Goal: Task Accomplishment & Management: Use online tool/utility

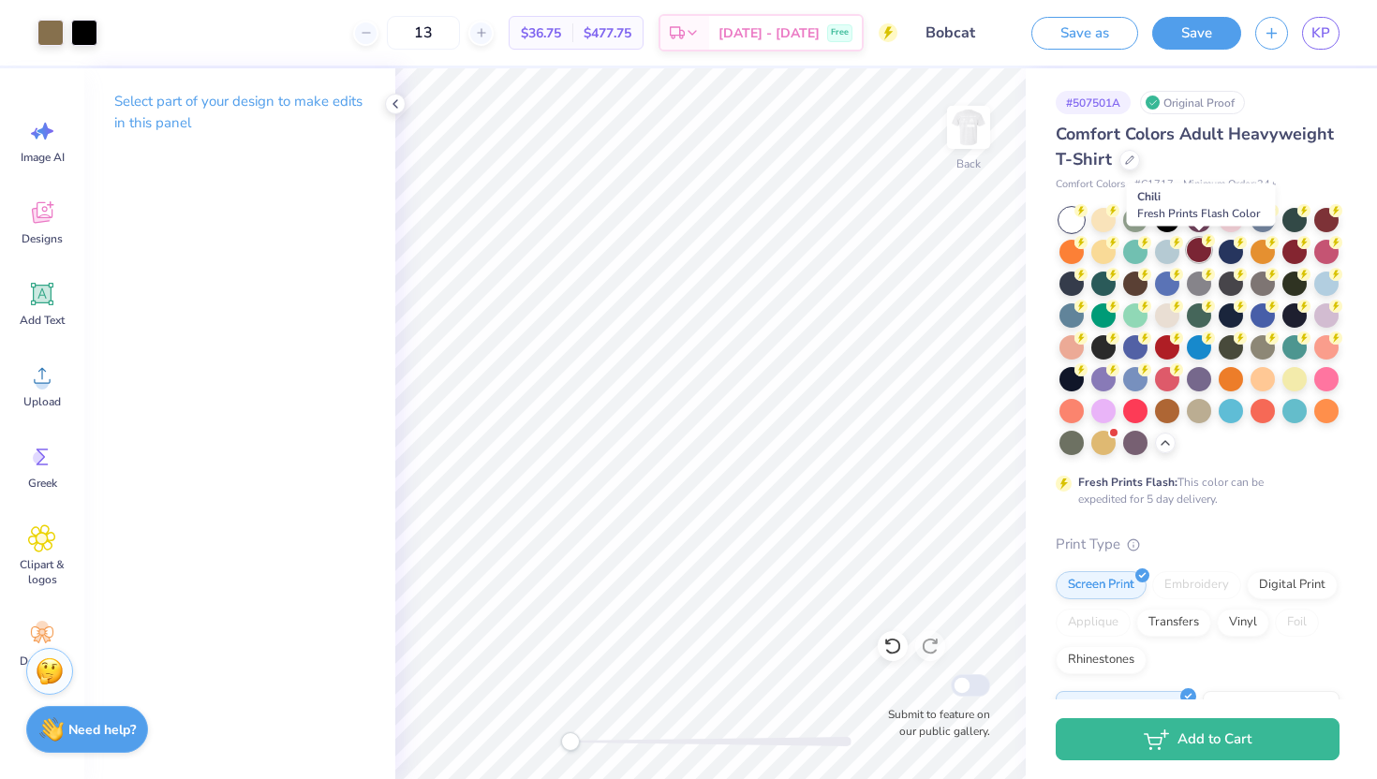
click at [1198, 243] on div at bounding box center [1198, 250] width 24 height 24
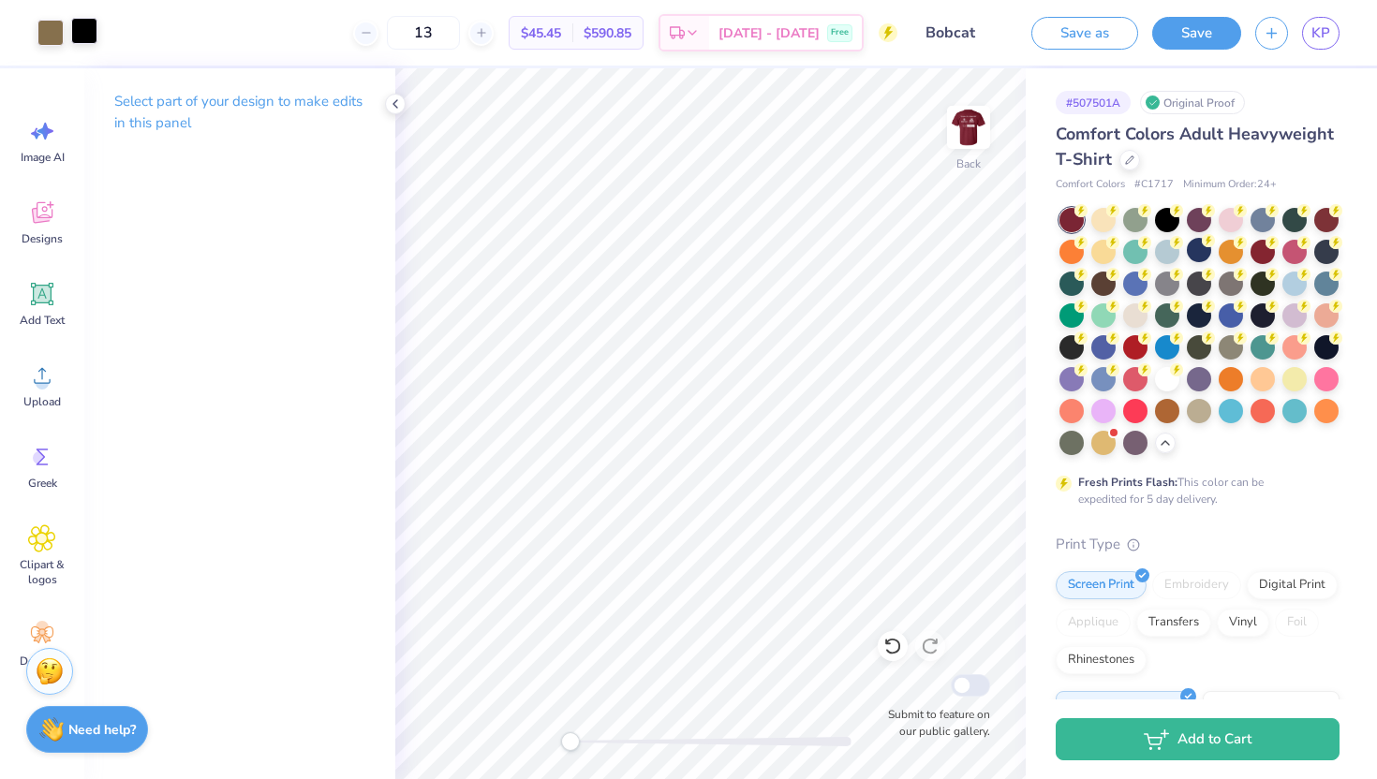
click at [82, 37] on div at bounding box center [84, 31] width 26 height 26
click at [47, 34] on div at bounding box center [50, 31] width 26 height 26
click at [93, 35] on div at bounding box center [84, 31] width 26 height 26
click at [86, 34] on div at bounding box center [84, 33] width 26 height 26
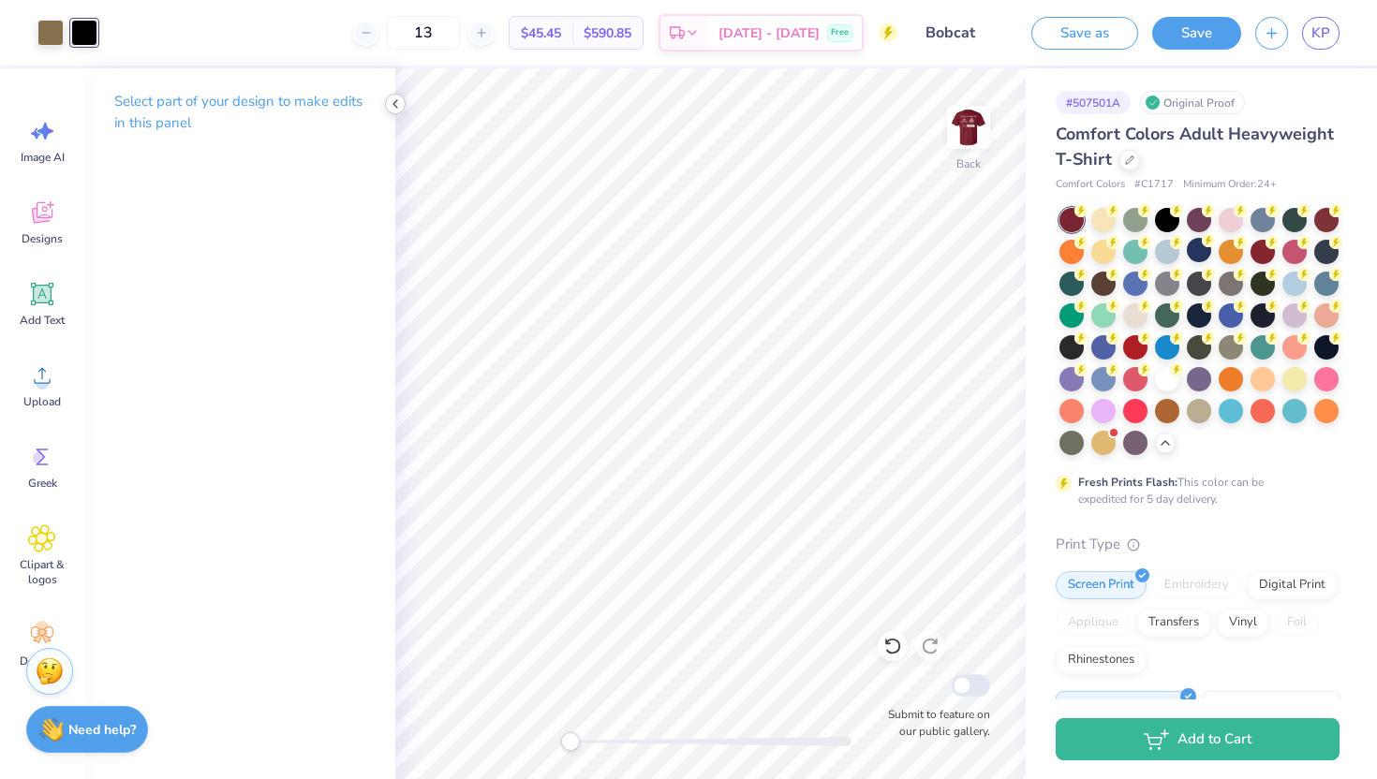
click at [390, 105] on icon at bounding box center [395, 103] width 15 height 15
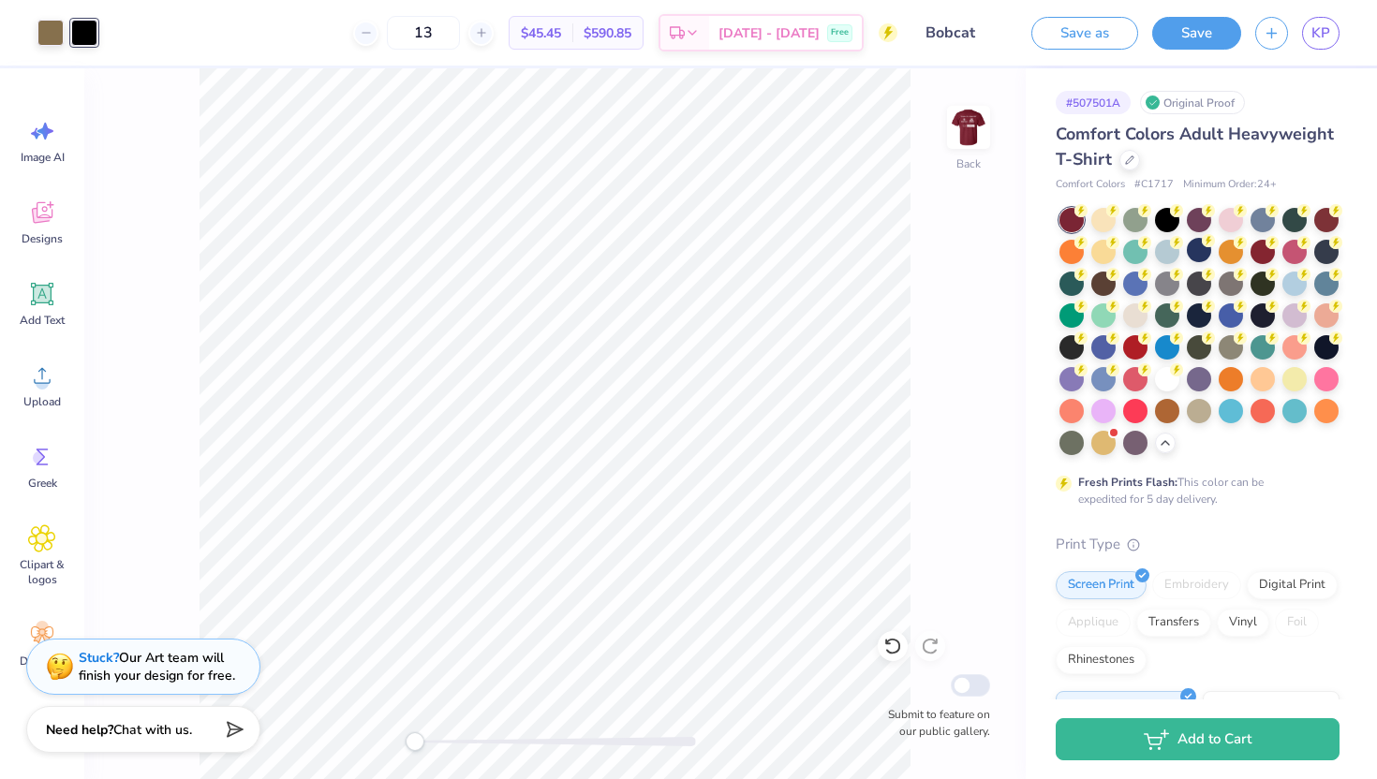
click at [88, 29] on div at bounding box center [84, 33] width 26 height 26
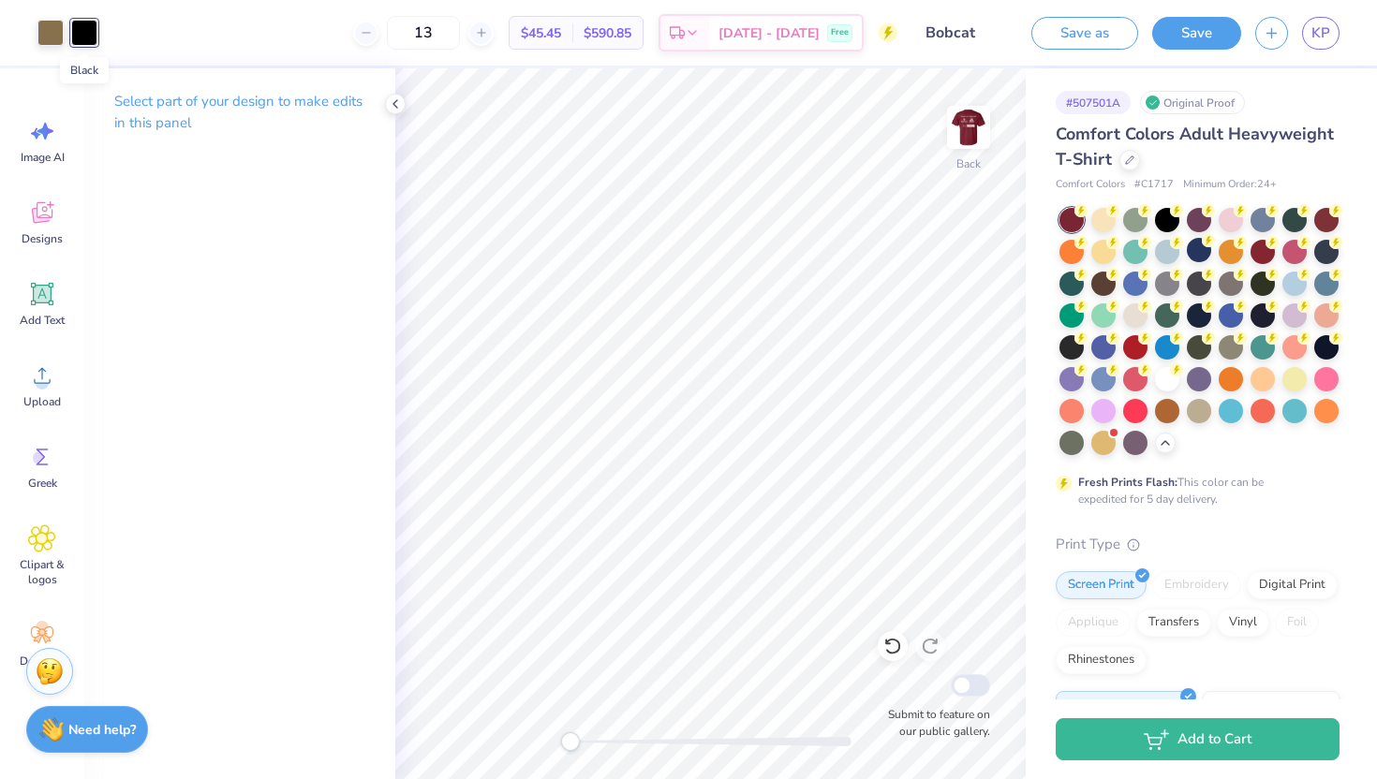
click at [87, 30] on div at bounding box center [84, 33] width 26 height 26
click at [174, 108] on p "Select part of your design to make edits in this panel" at bounding box center [239, 112] width 251 height 43
click at [395, 109] on icon at bounding box center [395, 103] width 15 height 15
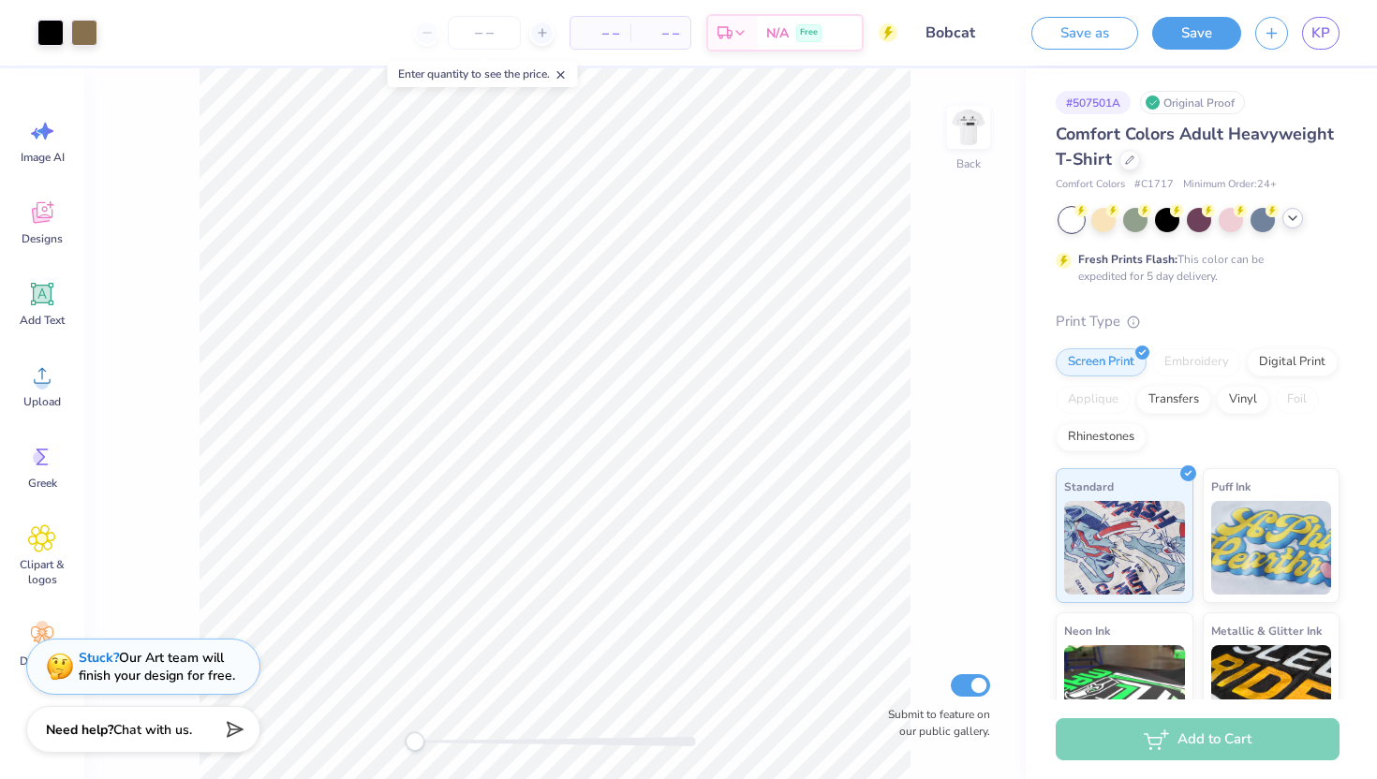
click at [1293, 220] on icon at bounding box center [1292, 218] width 15 height 15
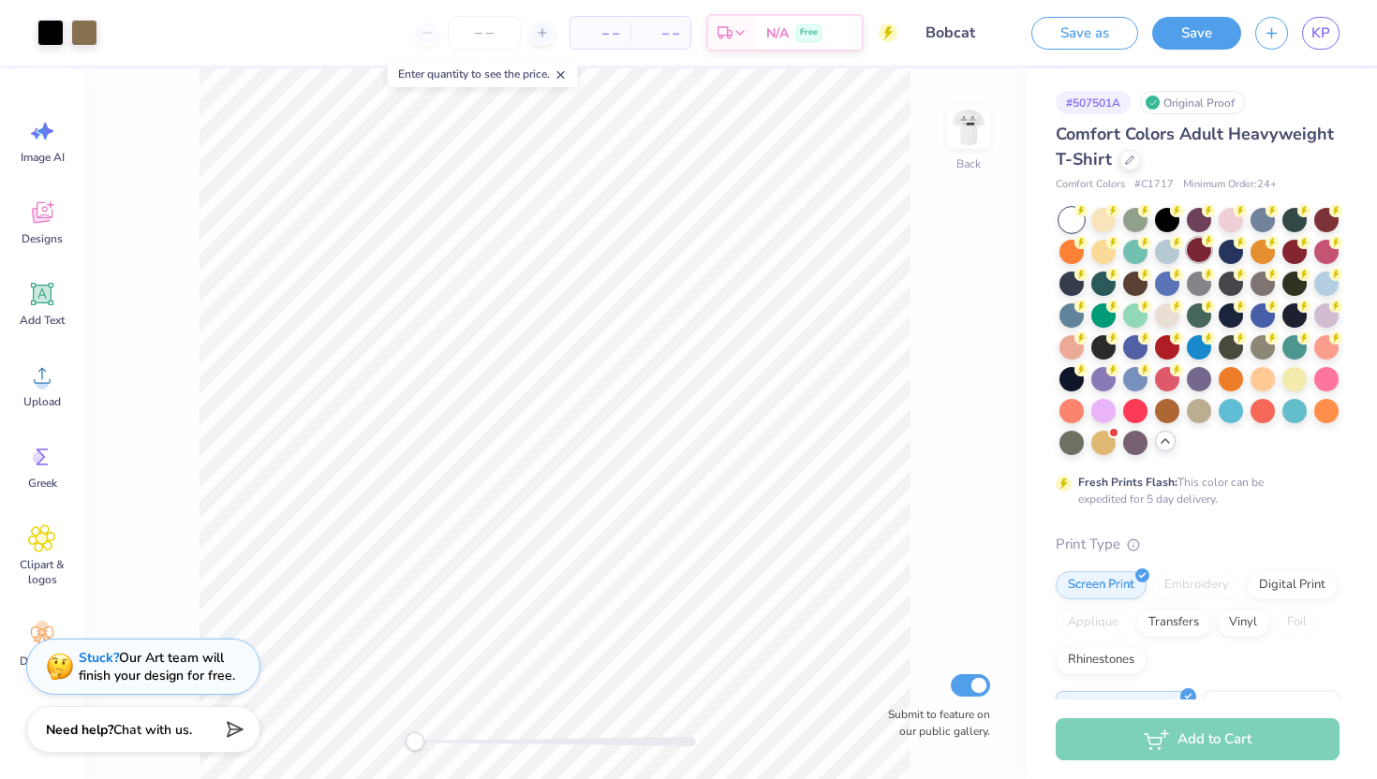
click at [1189, 254] on div at bounding box center [1198, 250] width 24 height 24
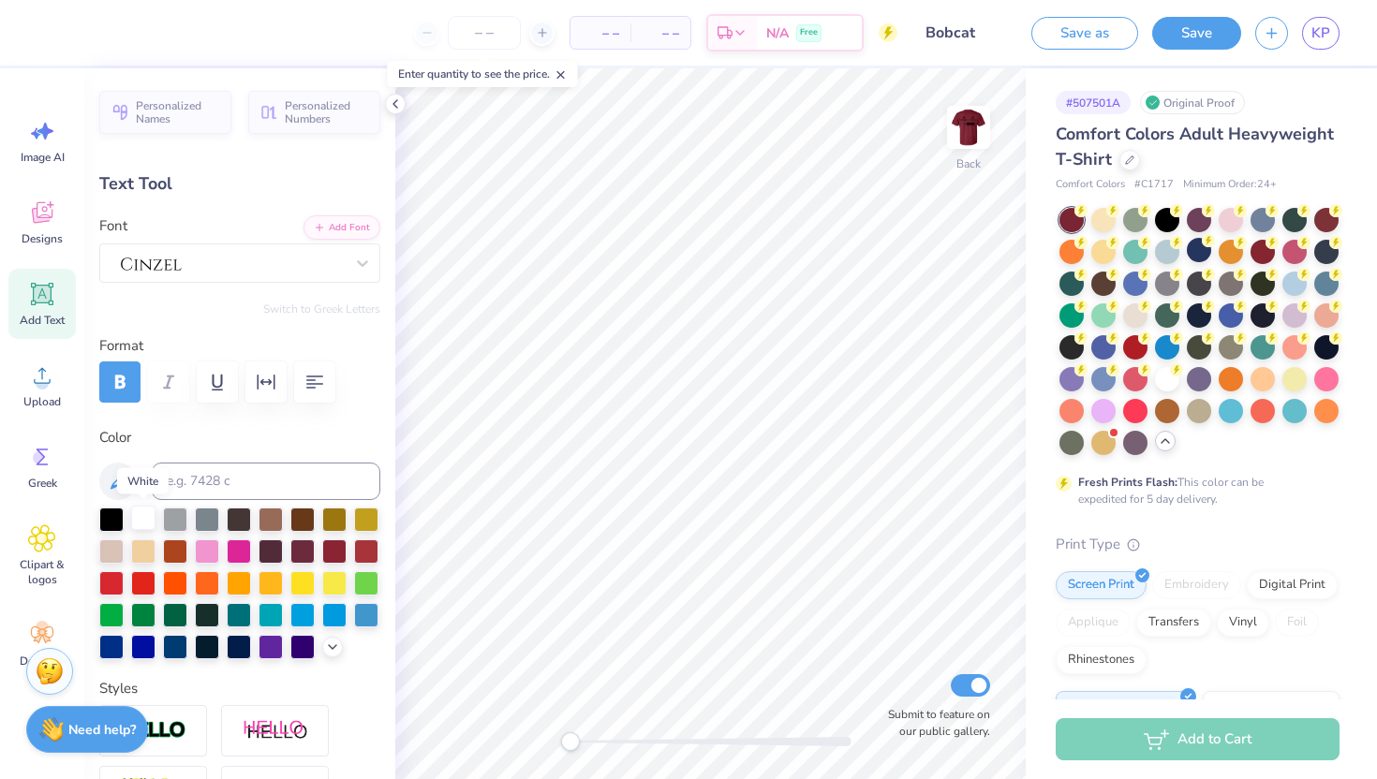
click at [134, 507] on div at bounding box center [143, 518] width 24 height 24
type input "6.55"
type input "0.94"
type input "12.50"
click at [143, 515] on div at bounding box center [143, 518] width 24 height 24
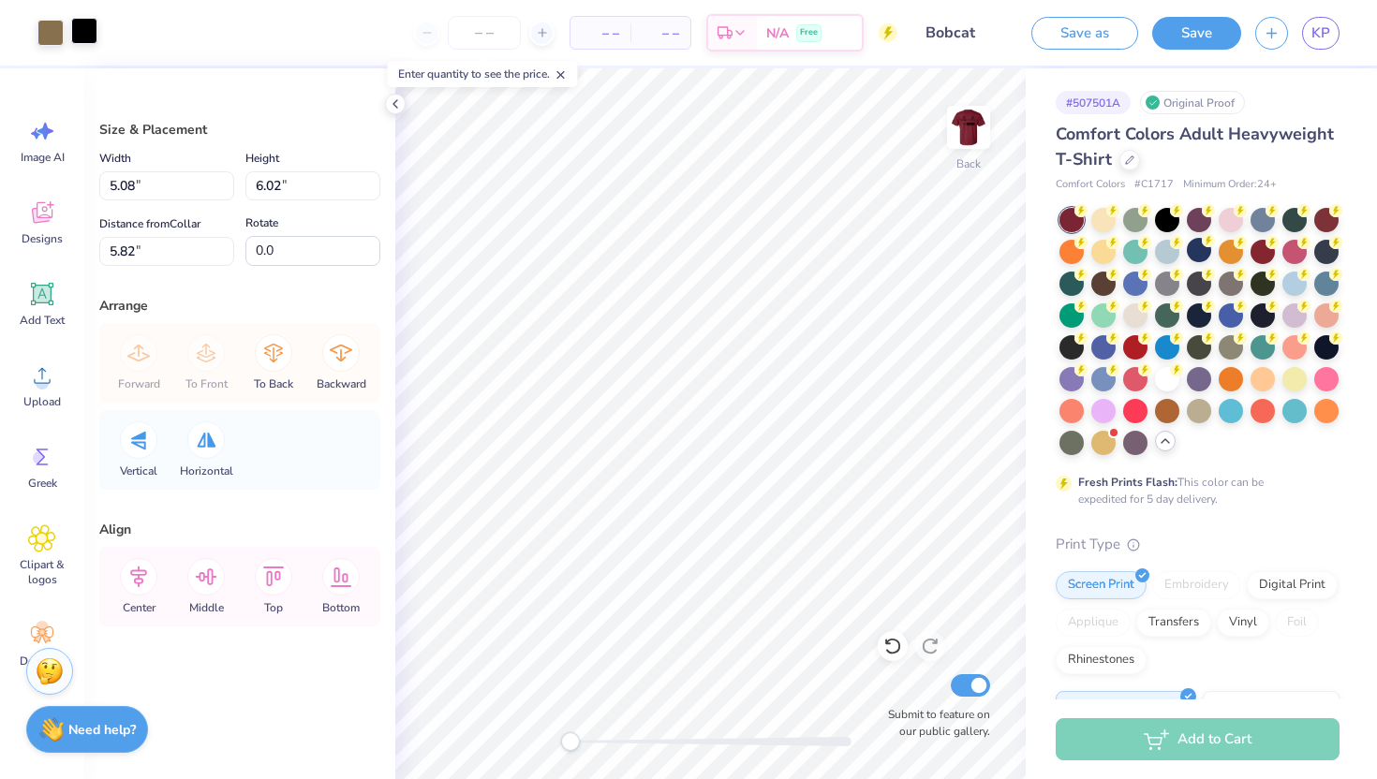
click at [89, 30] on div at bounding box center [84, 31] width 26 height 26
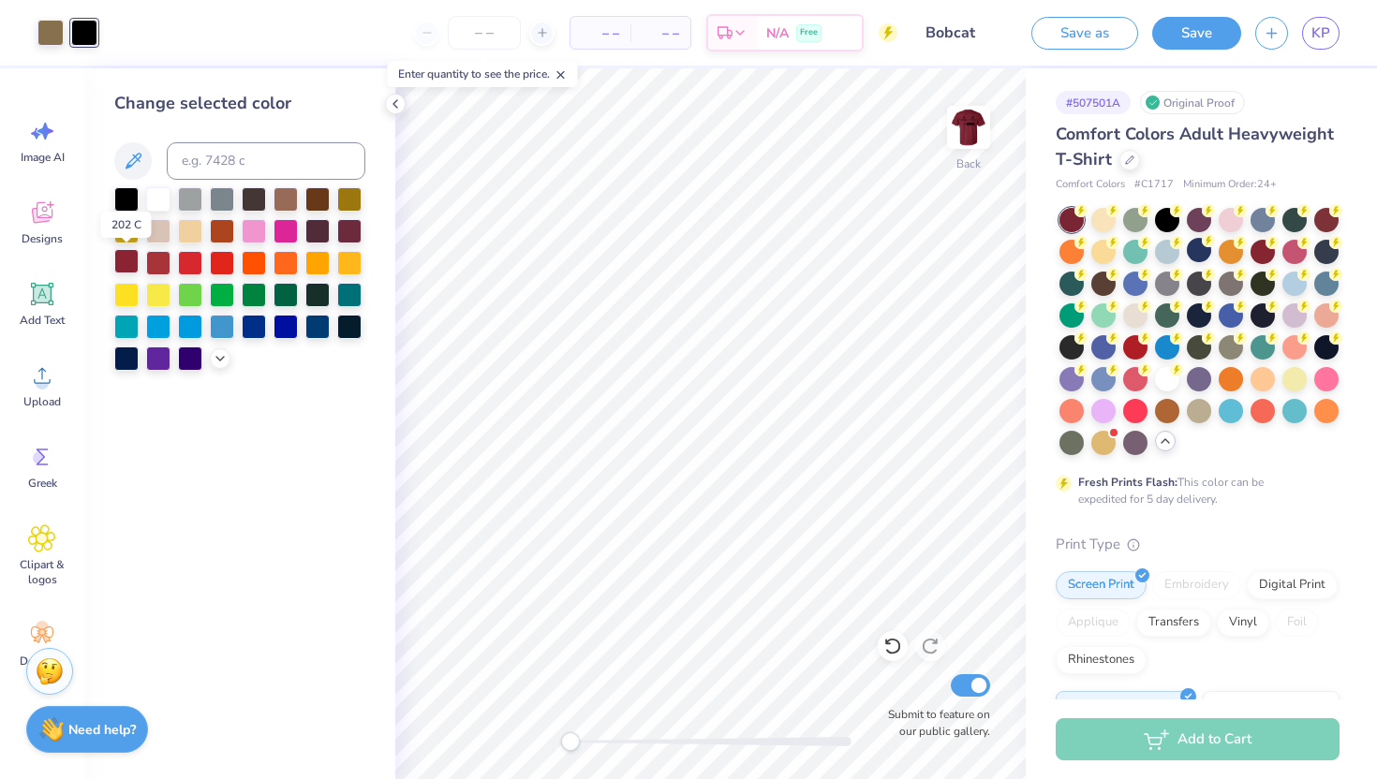
click at [137, 258] on div at bounding box center [126, 261] width 24 height 24
click at [361, 224] on div at bounding box center [349, 229] width 24 height 24
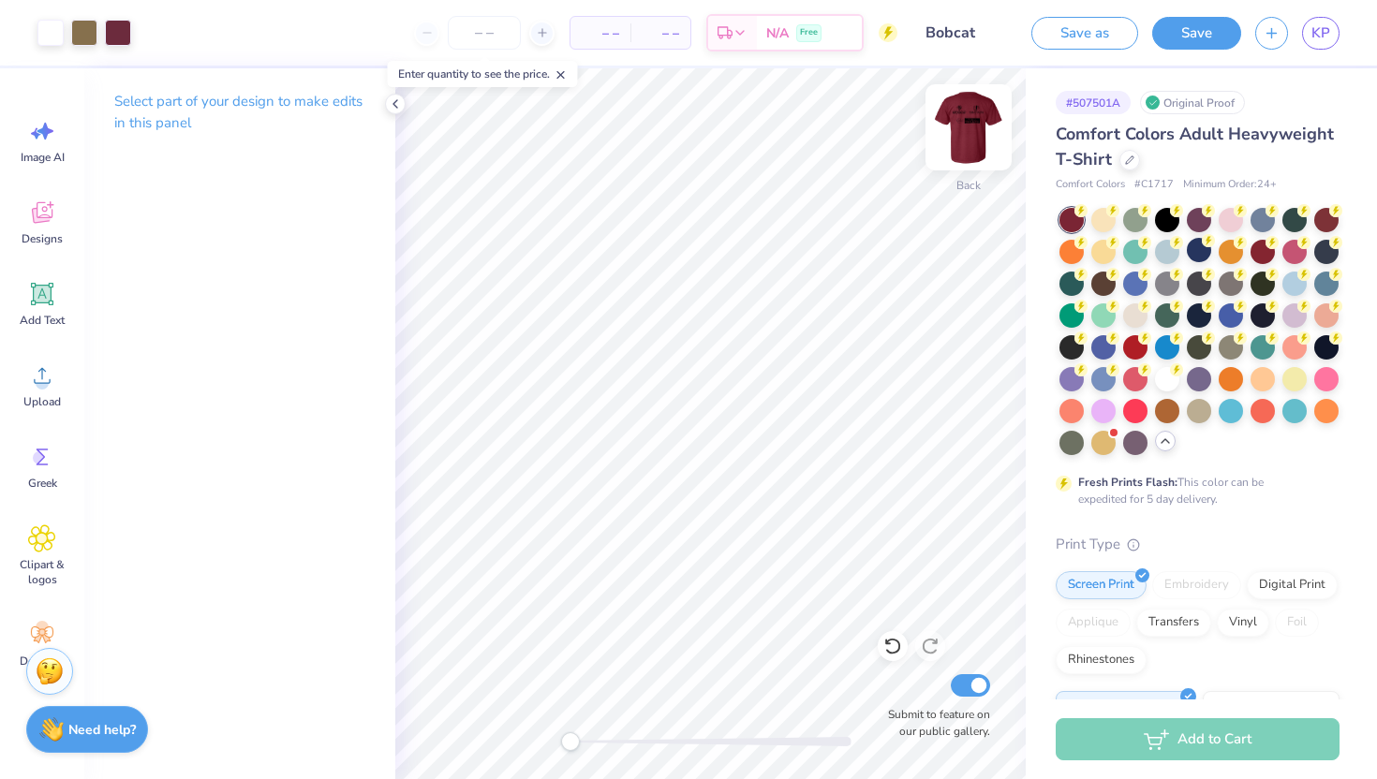
click at [968, 125] on img at bounding box center [968, 127] width 75 height 75
click at [41, 290] on icon at bounding box center [43, 295] width 18 height 18
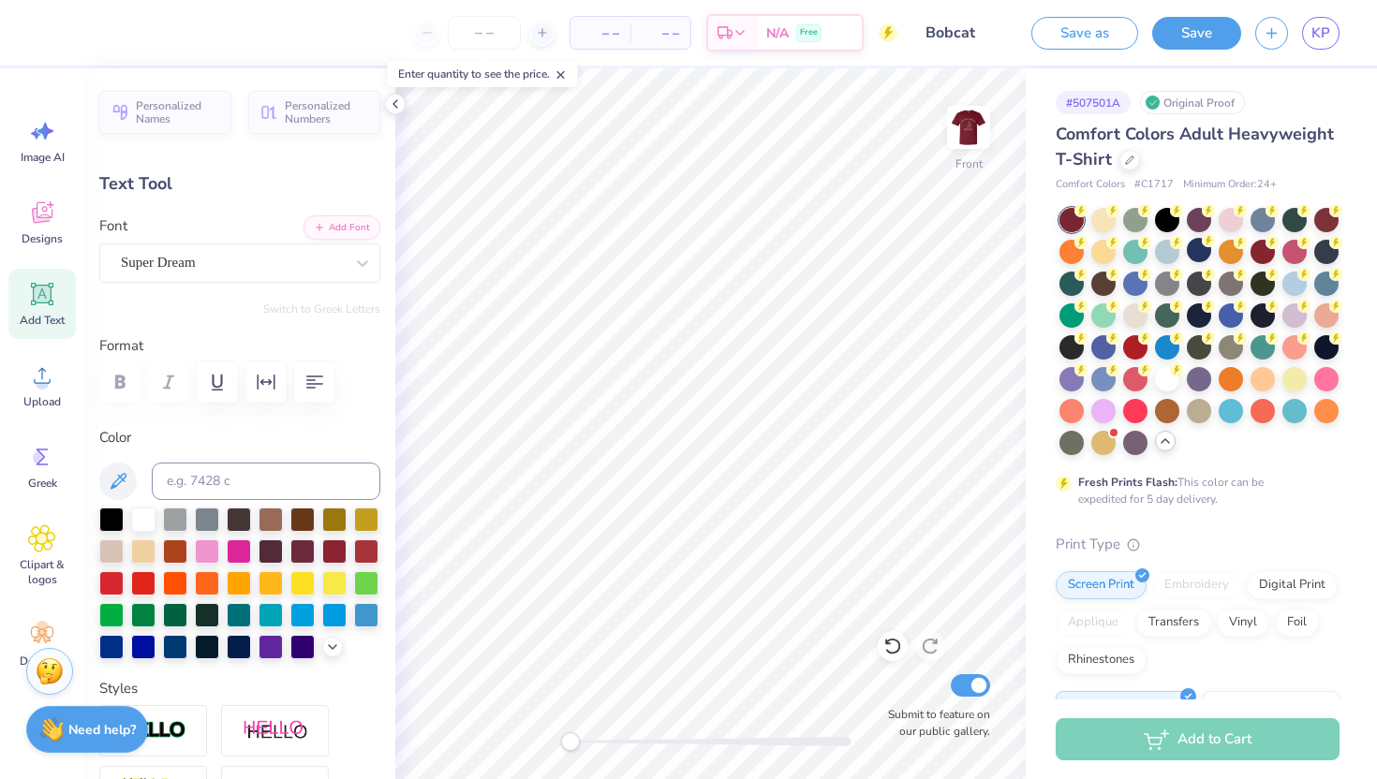
scroll to position [0, 6]
type textarea "YOUR LOGO HERE!"
type input "14.53"
type input "1.30"
type input "13.10"
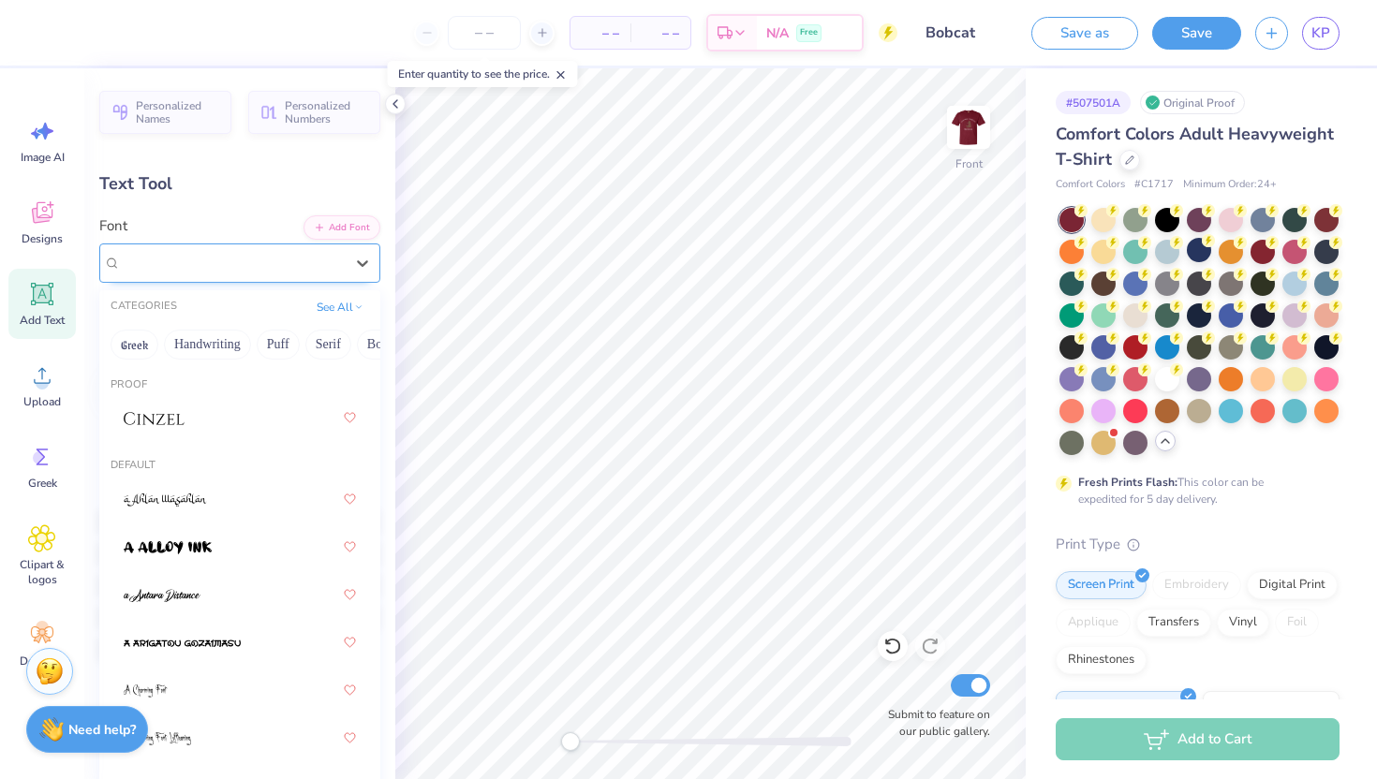
click at [264, 246] on div "Super Dream" at bounding box center [239, 262] width 281 height 39
click at [182, 419] on img at bounding box center [154, 418] width 61 height 13
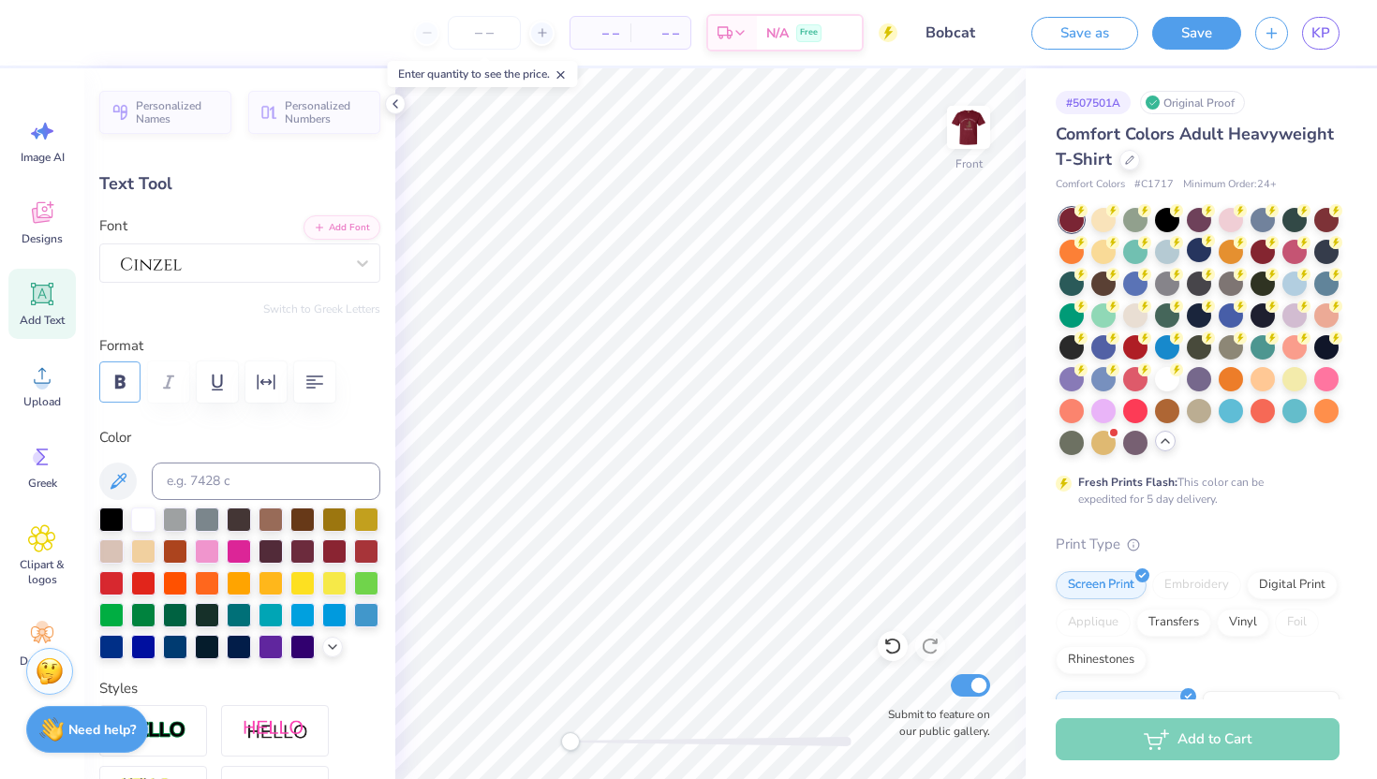
click at [123, 382] on icon "button" at bounding box center [120, 382] width 10 height 13
type input "1.08"
type input "5.86"
type textarea "YOUR LOGO HERE!"
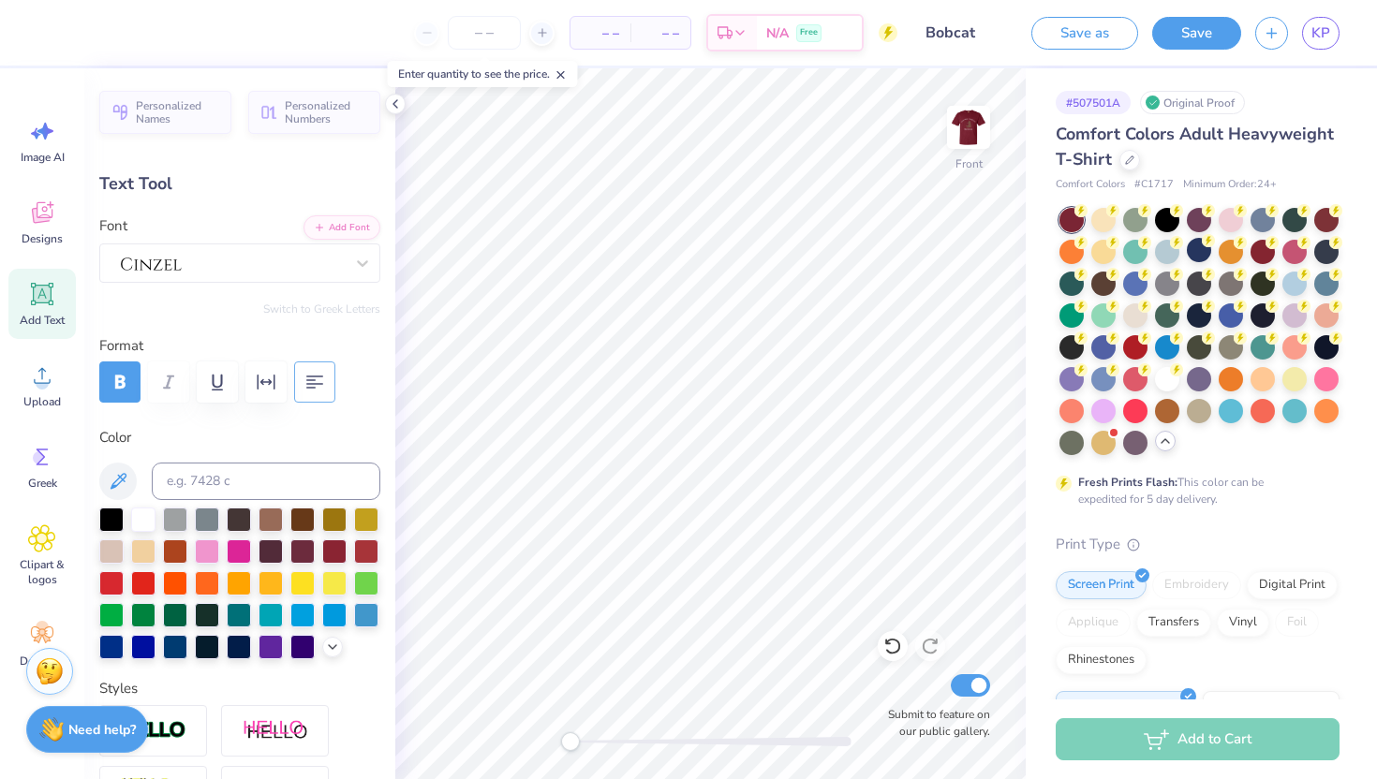
click at [309, 374] on icon "button" at bounding box center [314, 382] width 22 height 22
type input "9.60"
type input "2.83"
type input "5.43"
type input "11.36"
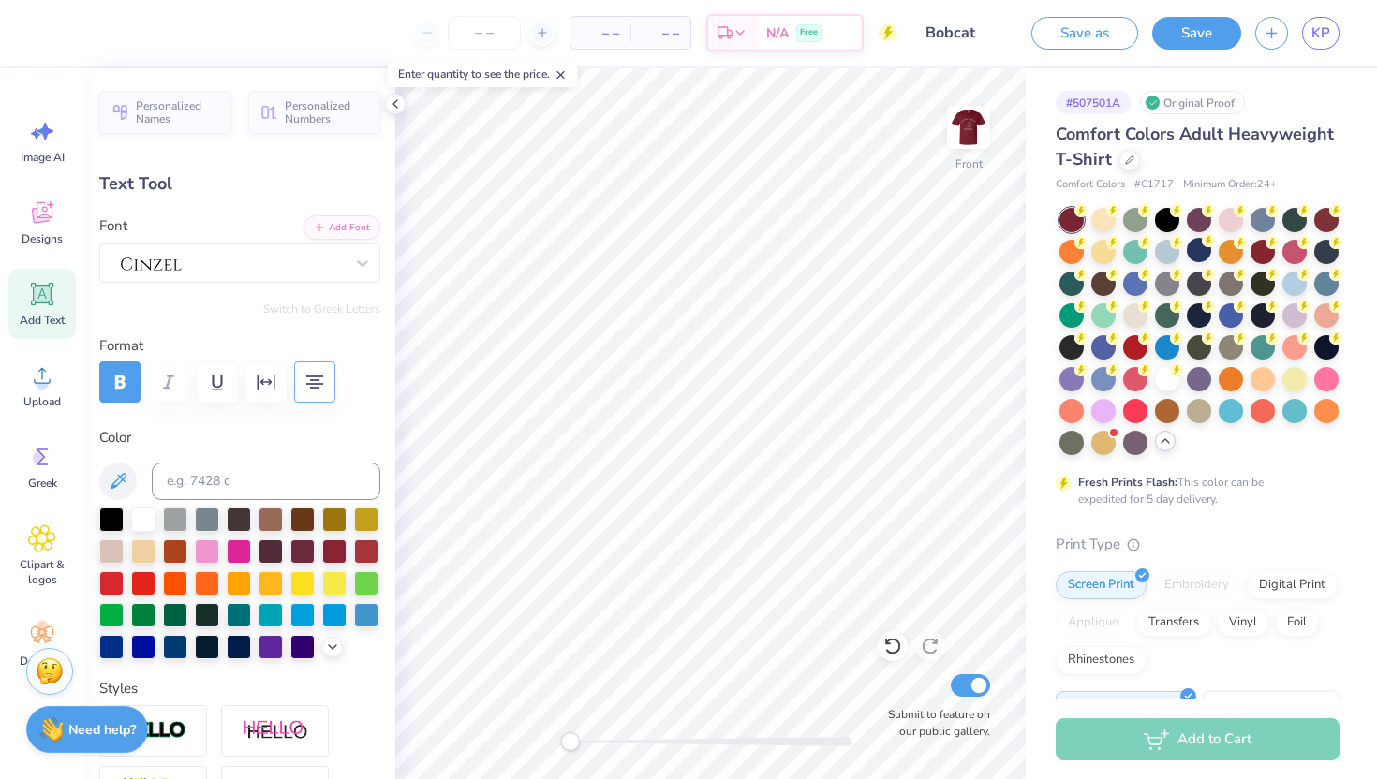
type input "3.35"
click at [1197, 32] on button "Save" at bounding box center [1196, 30] width 89 height 33
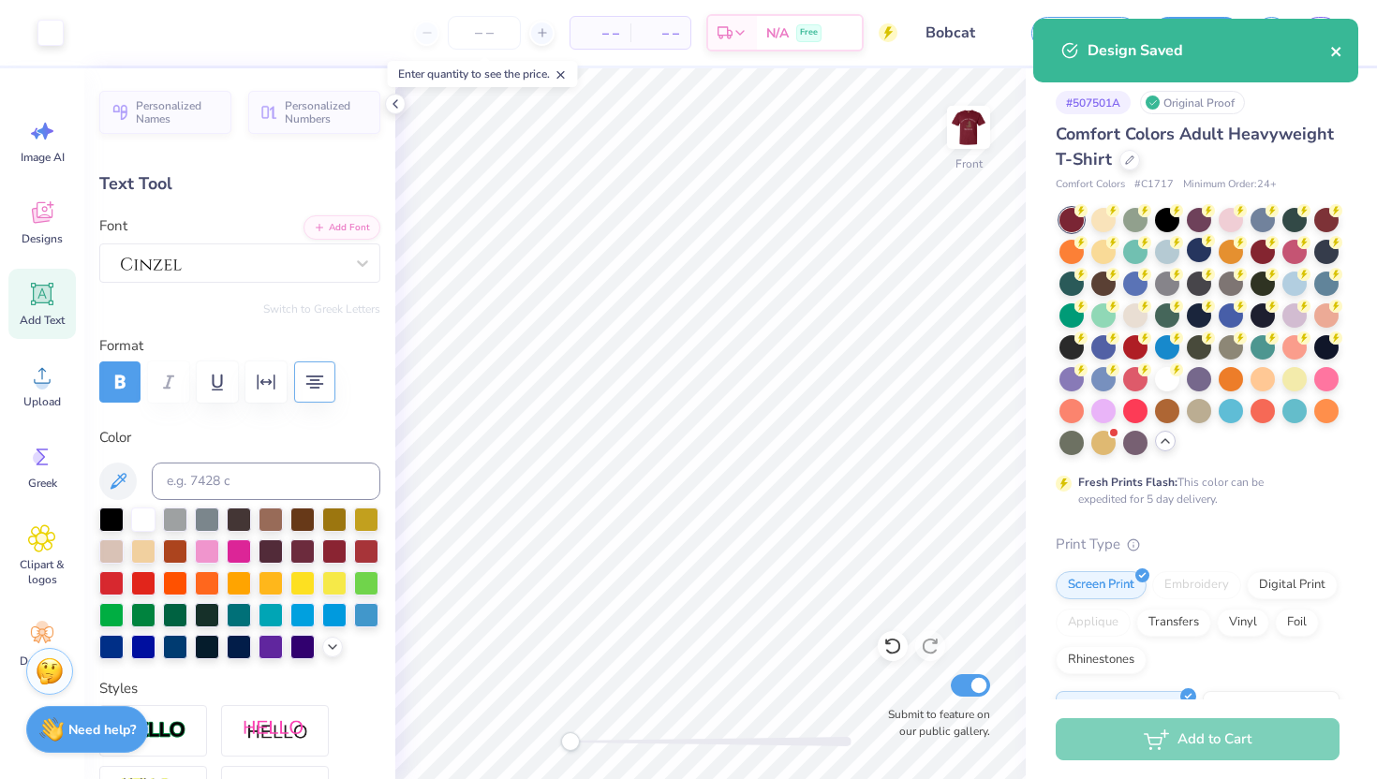
click at [1337, 48] on icon "close" at bounding box center [1336, 51] width 13 height 15
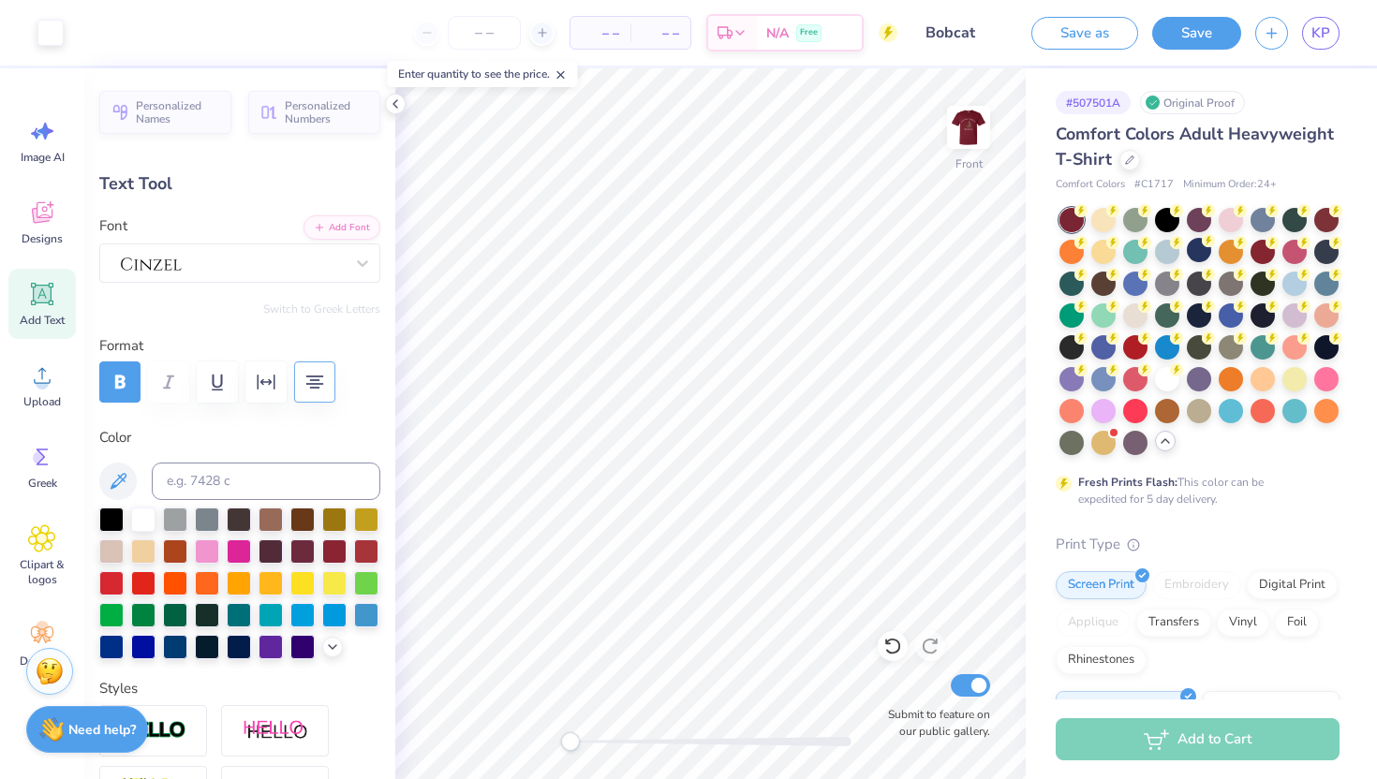
click at [1317, 25] on div "Design Saved" at bounding box center [1195, 57] width 332 height 85
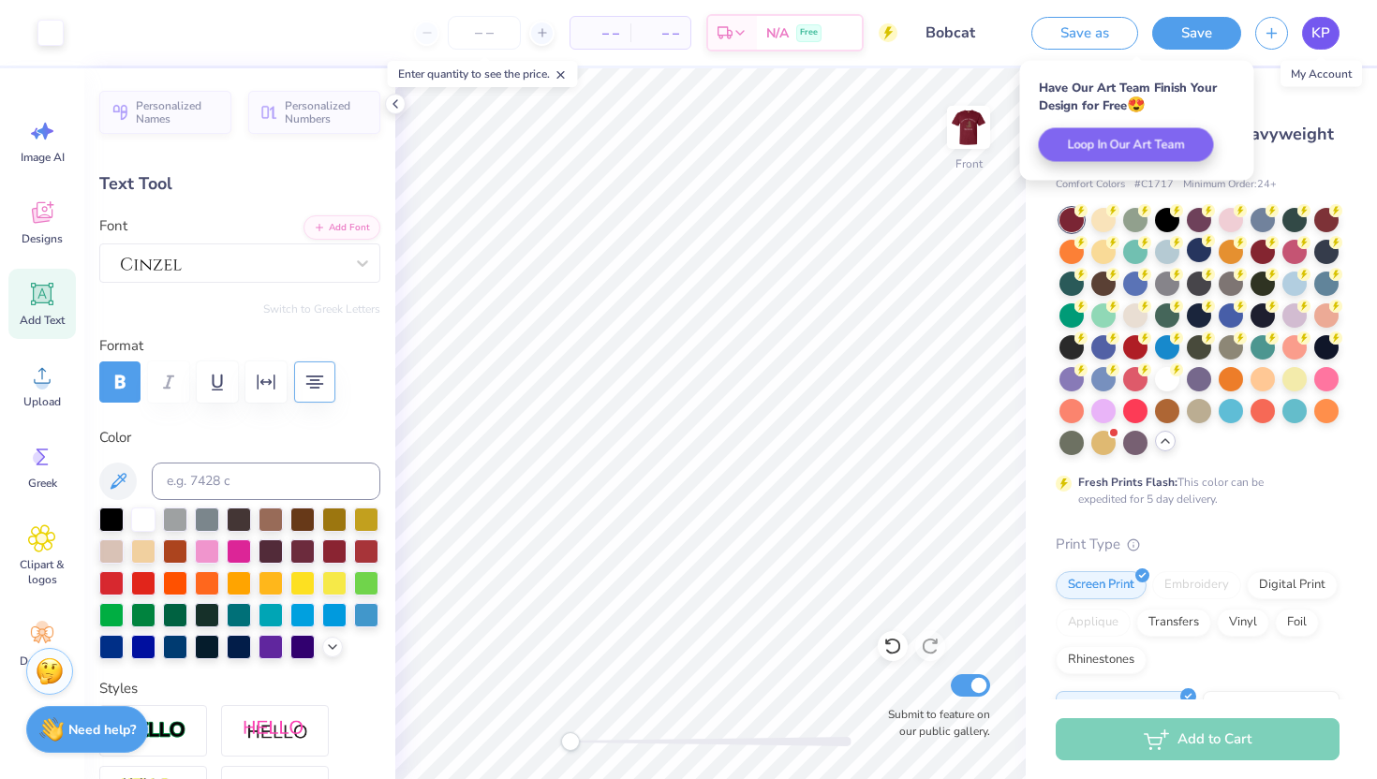
click at [1329, 30] on span "KP" at bounding box center [1320, 33] width 19 height 22
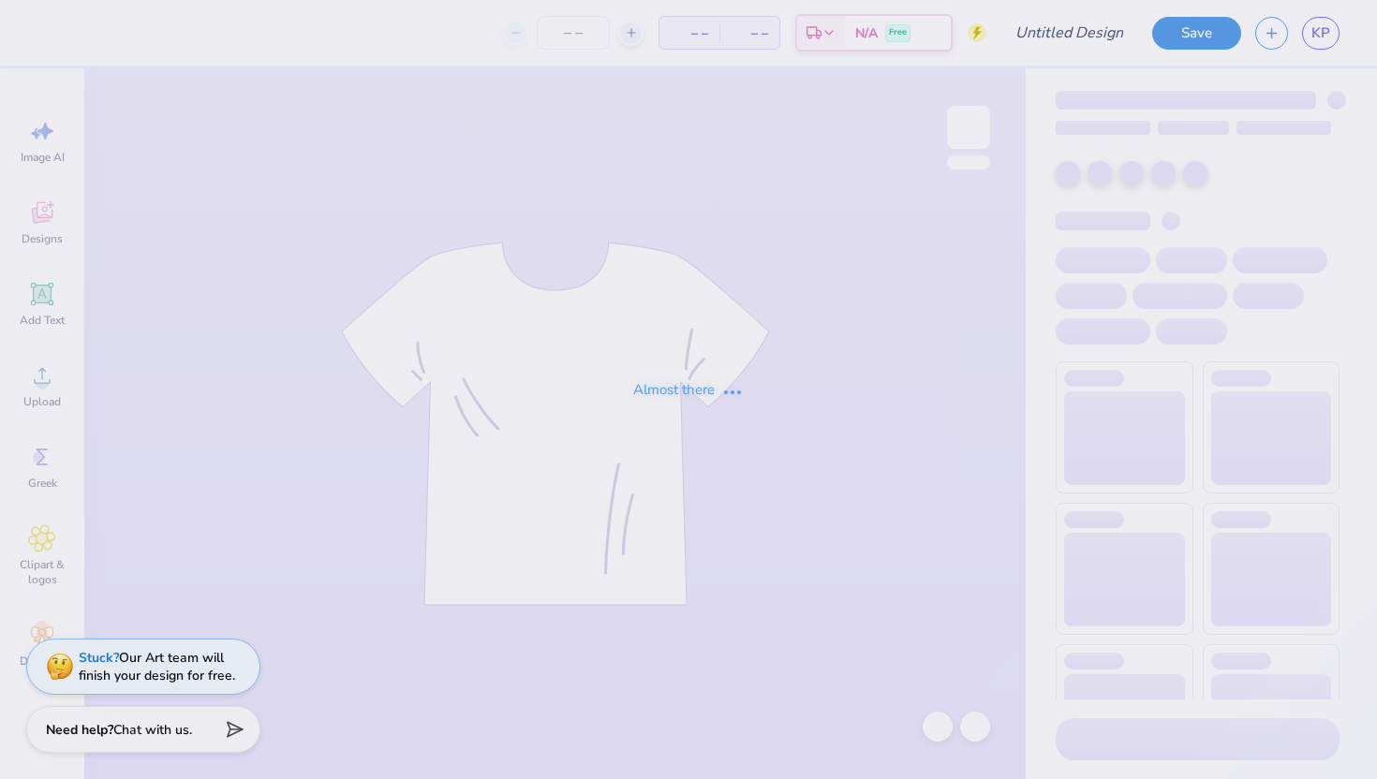
type input "Bobcat"
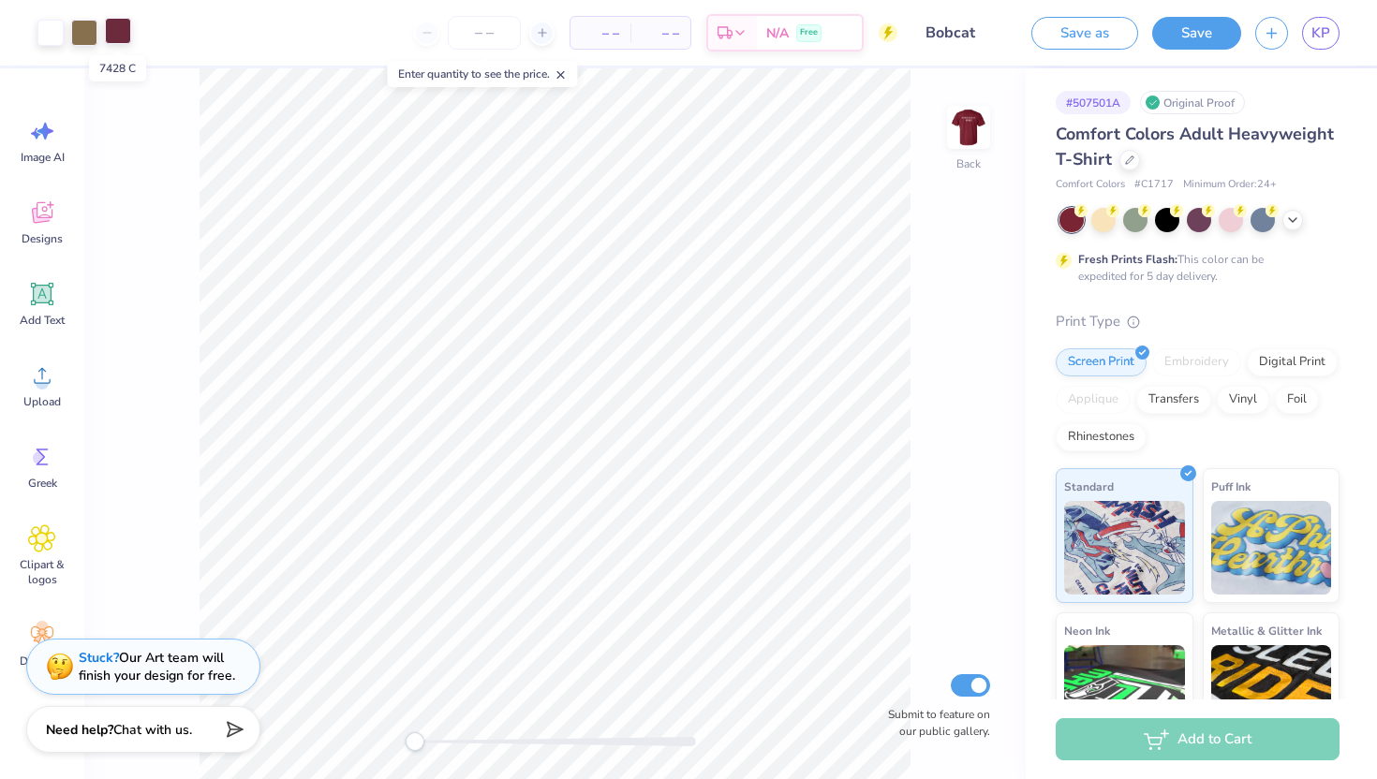
click at [125, 32] on div at bounding box center [118, 31] width 26 height 26
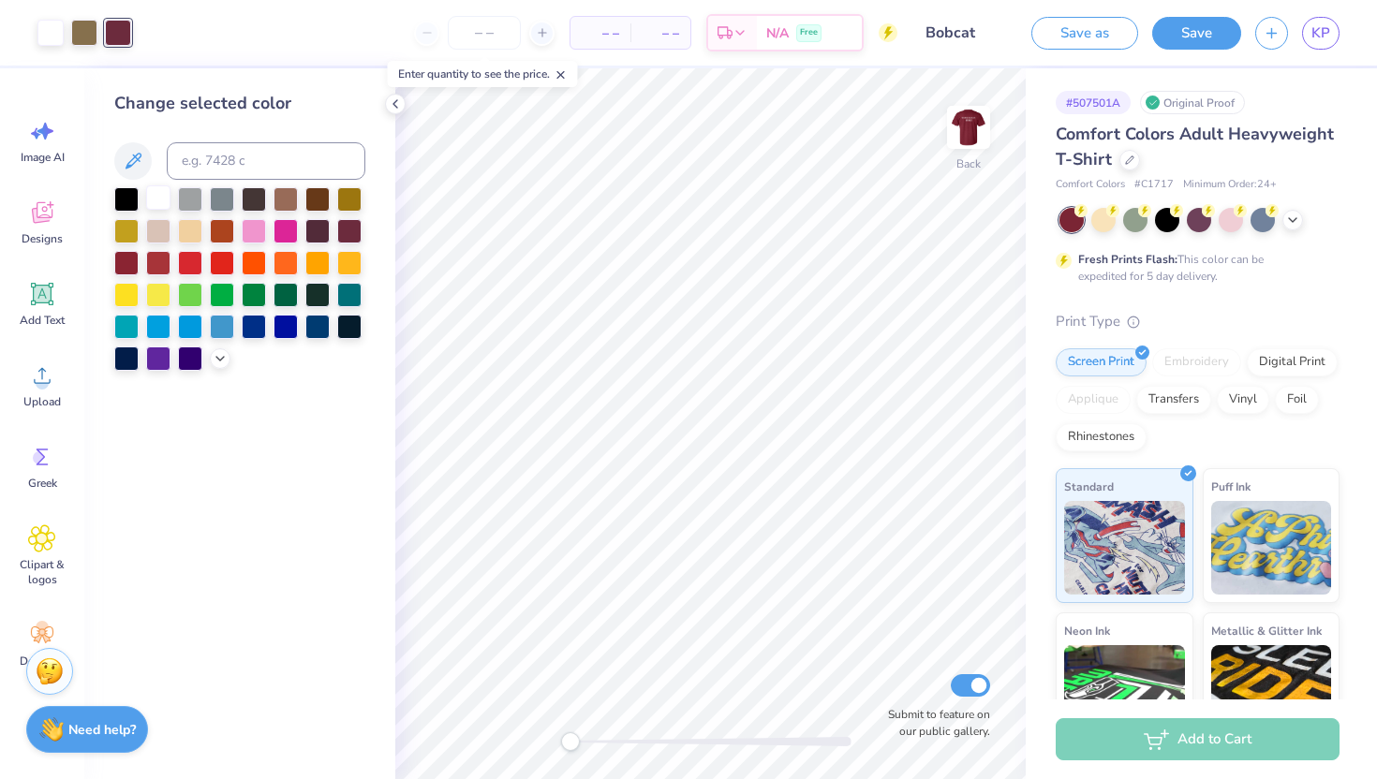
click at [161, 206] on div at bounding box center [158, 197] width 24 height 24
click at [131, 260] on div at bounding box center [126, 261] width 24 height 24
click at [353, 228] on div at bounding box center [349, 229] width 24 height 24
click at [891, 643] on icon at bounding box center [892, 646] width 19 height 19
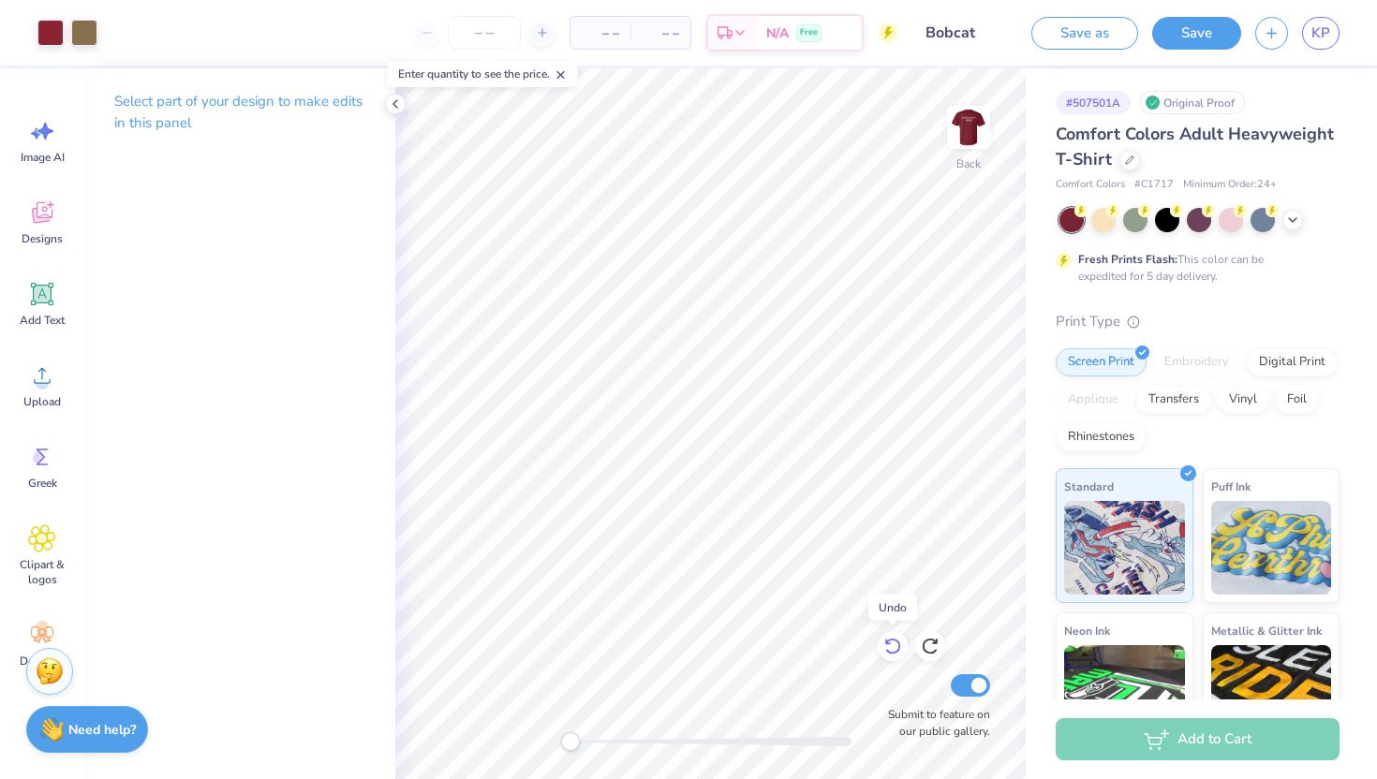
click at [891, 643] on icon at bounding box center [892, 646] width 19 height 19
click at [121, 35] on div at bounding box center [118, 31] width 26 height 26
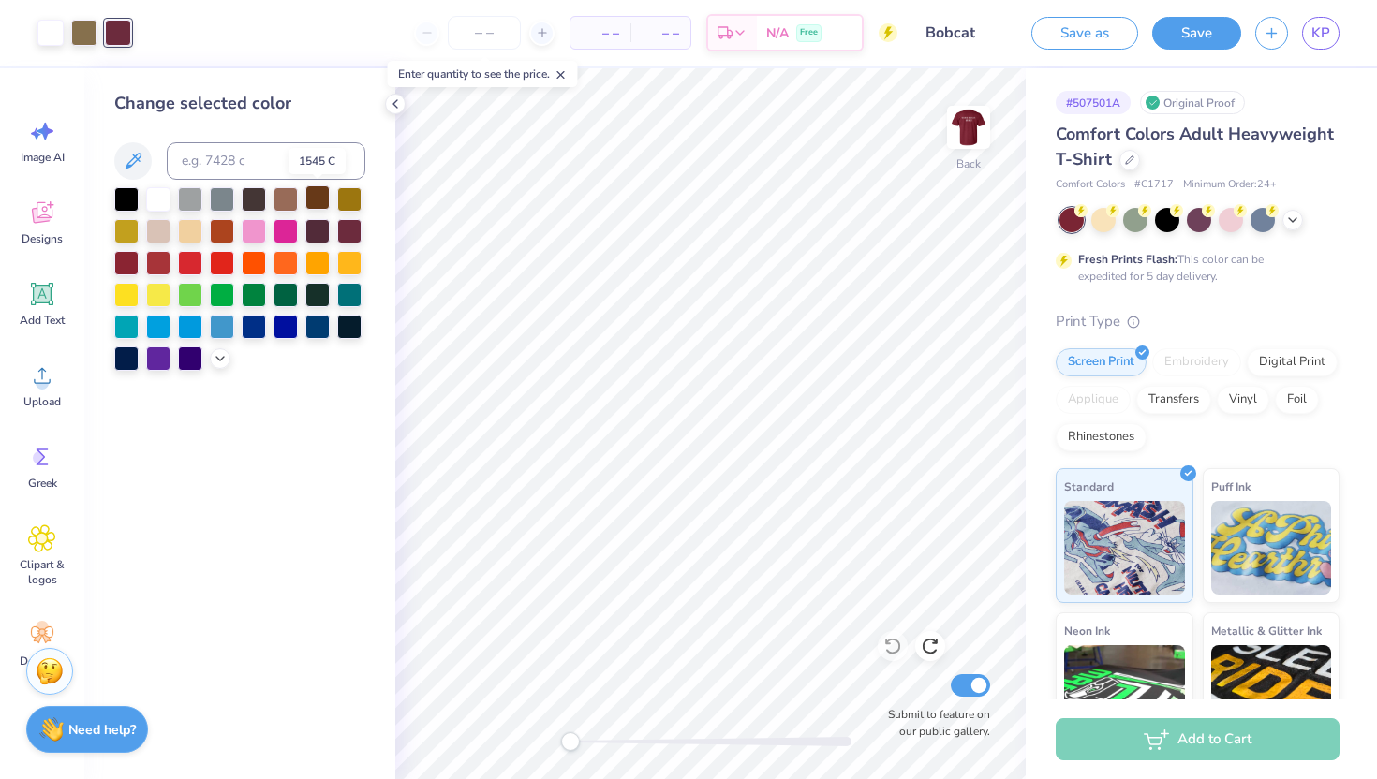
click at [316, 203] on div at bounding box center [317, 197] width 24 height 24
click at [340, 228] on div at bounding box center [349, 229] width 24 height 24
click at [153, 230] on div at bounding box center [158, 229] width 24 height 24
click at [260, 196] on div at bounding box center [254, 197] width 24 height 24
click at [160, 198] on div at bounding box center [158, 197] width 24 height 24
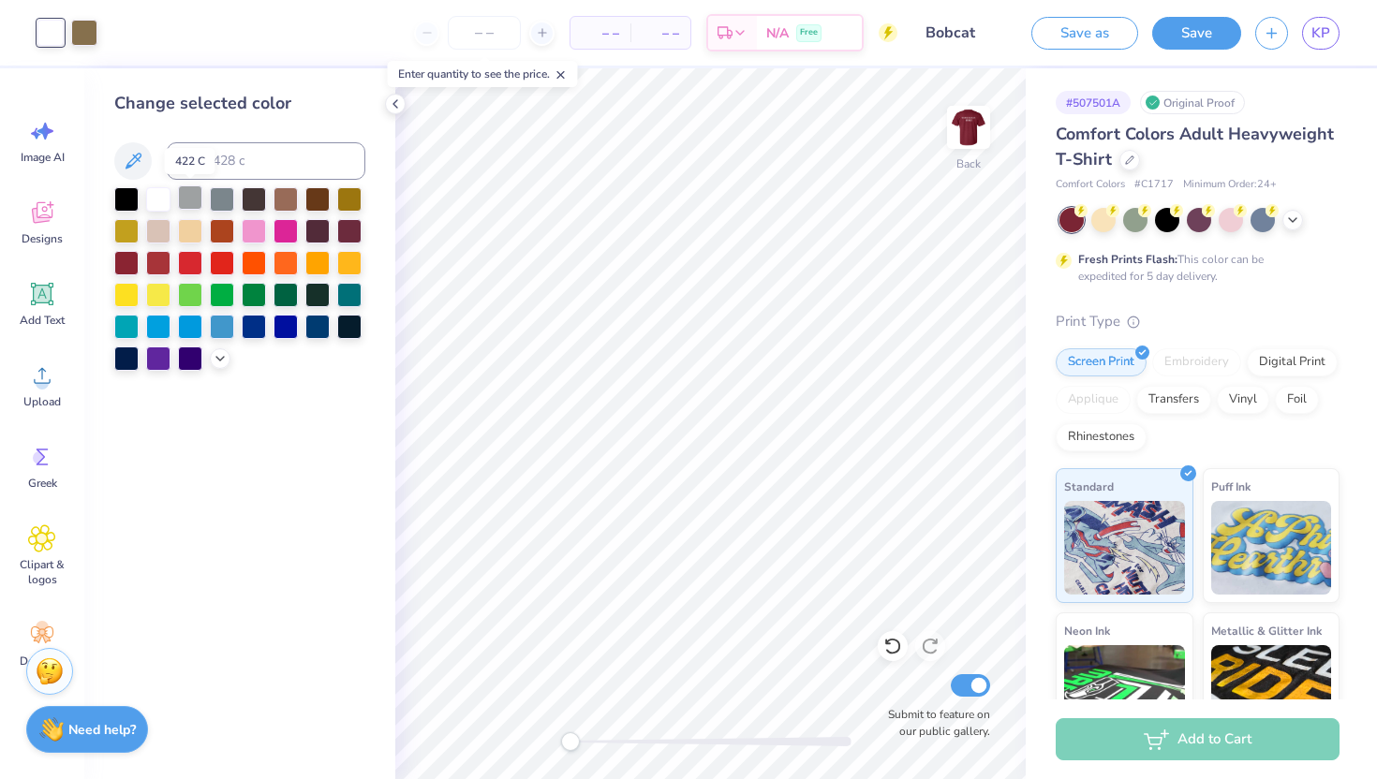
click at [181, 194] on div at bounding box center [190, 197] width 24 height 24
click at [225, 199] on div at bounding box center [222, 197] width 24 height 24
click at [891, 640] on icon at bounding box center [892, 647] width 16 height 17
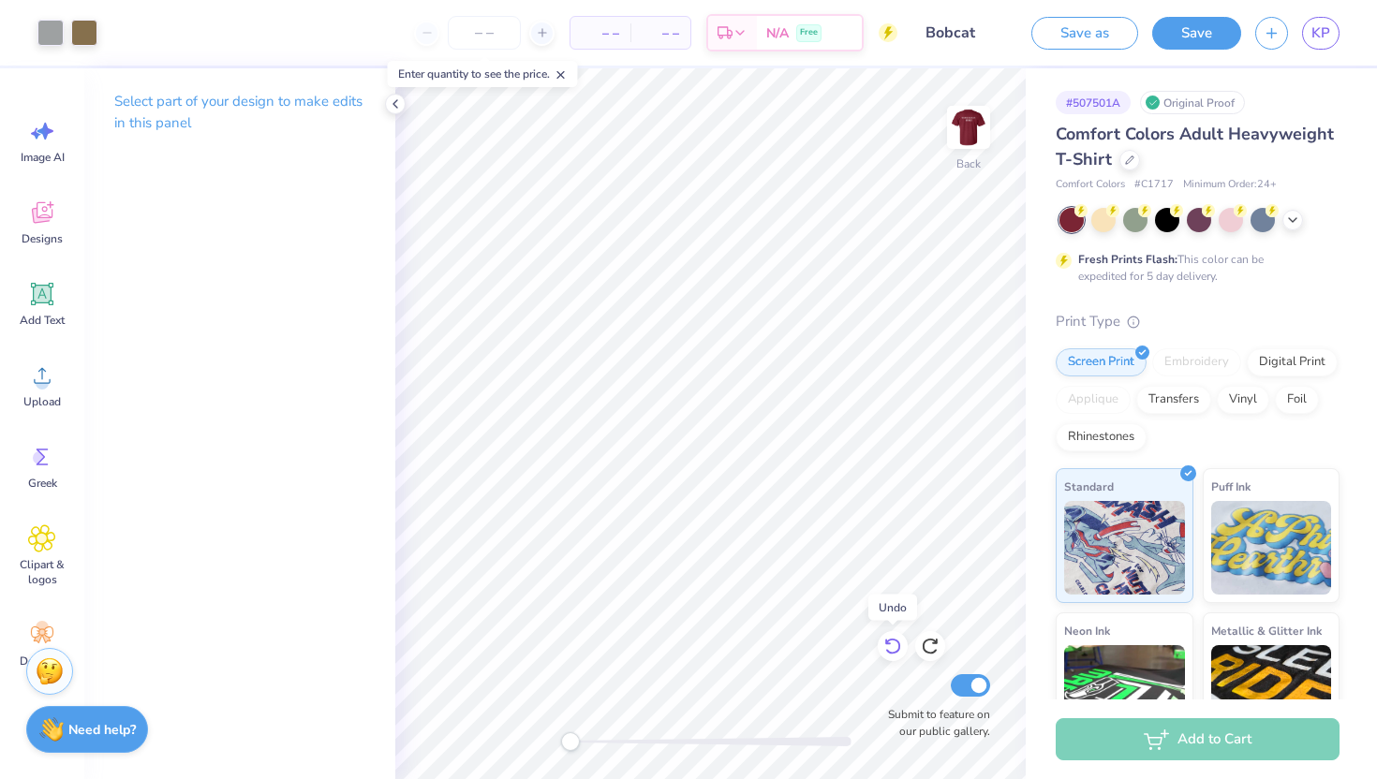
click at [891, 640] on icon at bounding box center [892, 647] width 16 height 17
